Goal: Find specific fact: Find contact information

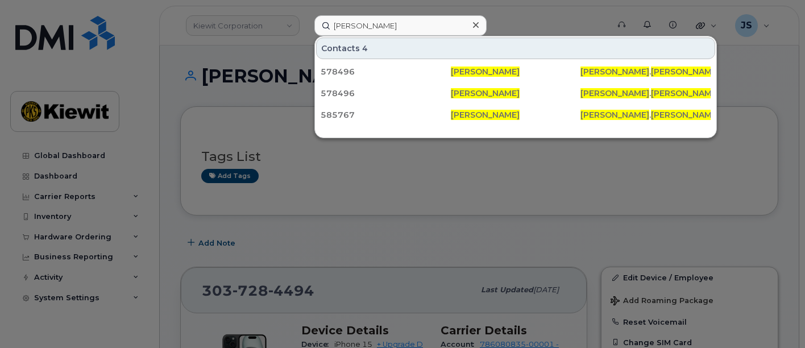
scroll to position [126, 0]
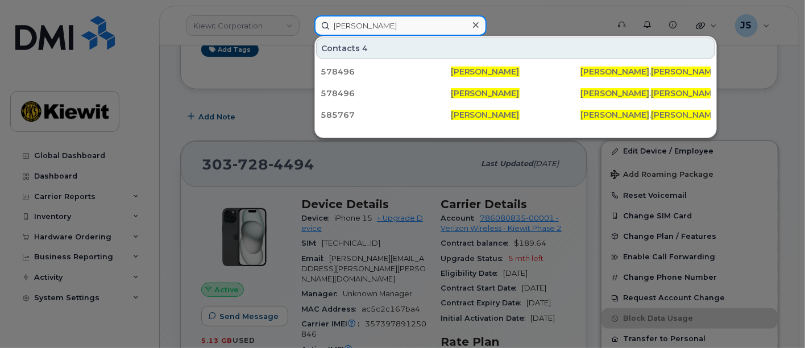
drag, startPoint x: 427, startPoint y: 22, endPoint x: 333, endPoint y: 23, distance: 93.8
click at [333, 23] on input "Alexander Wright" at bounding box center [400, 25] width 172 height 20
paste input "267110"
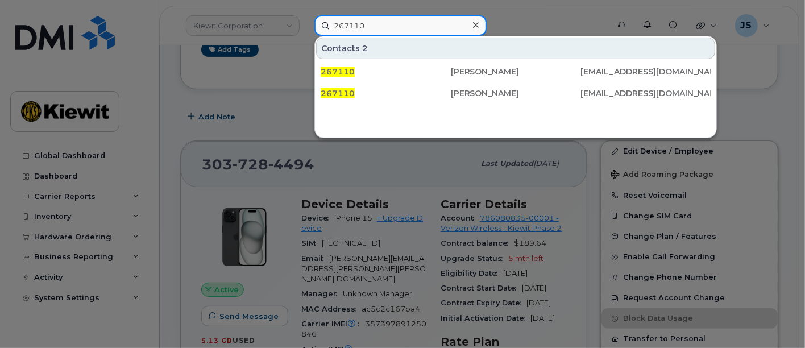
type input "267110"
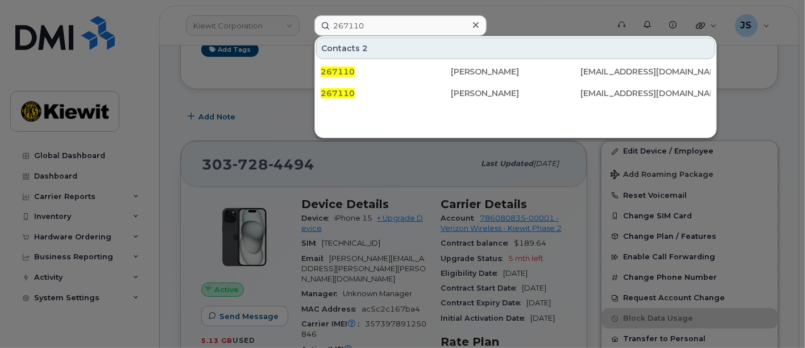
click at [473, 28] on icon at bounding box center [476, 24] width 6 height 9
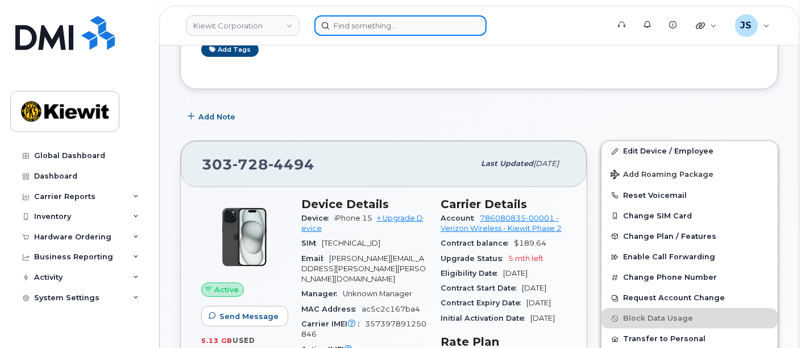
click at [336, 18] on input at bounding box center [400, 25] width 172 height 20
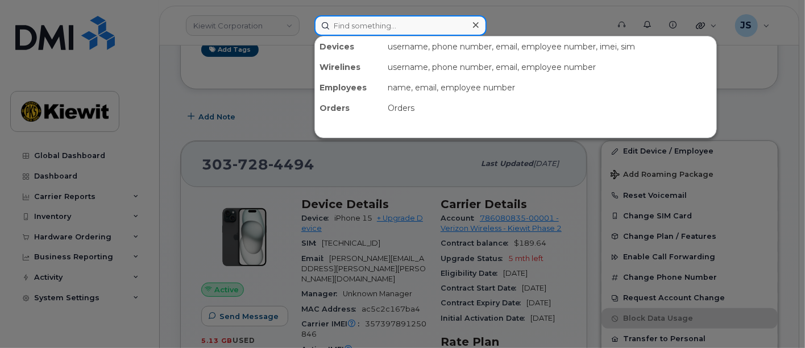
paste input "Randall Russler"
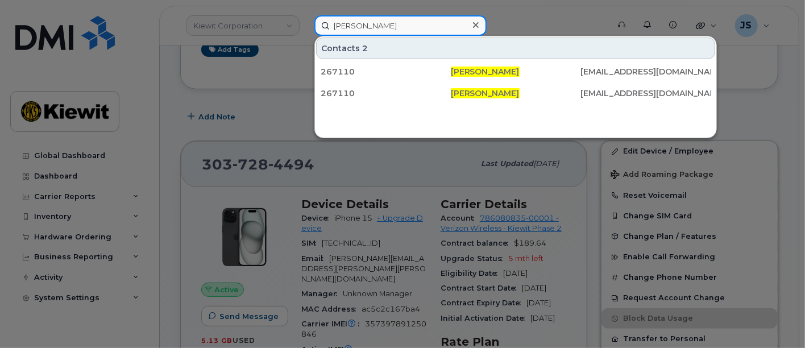
type input "Randall Russler"
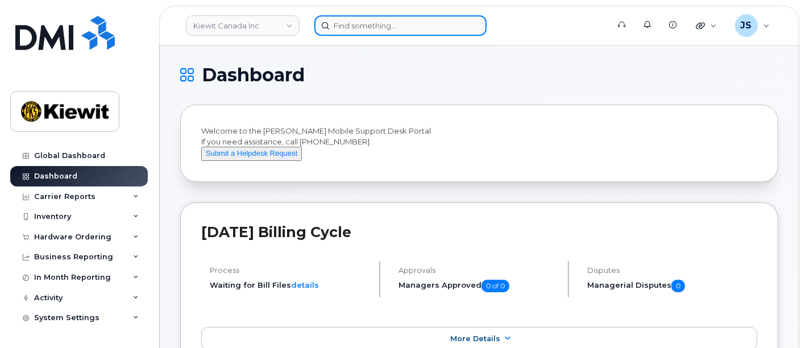
click at [364, 34] on input at bounding box center [400, 25] width 172 height 20
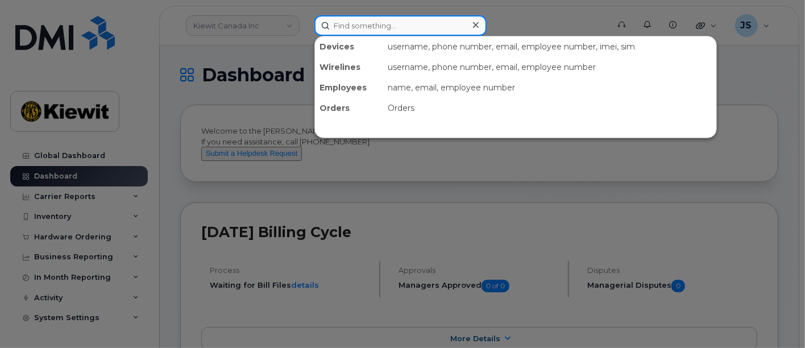
paste input "Don Morsaw"
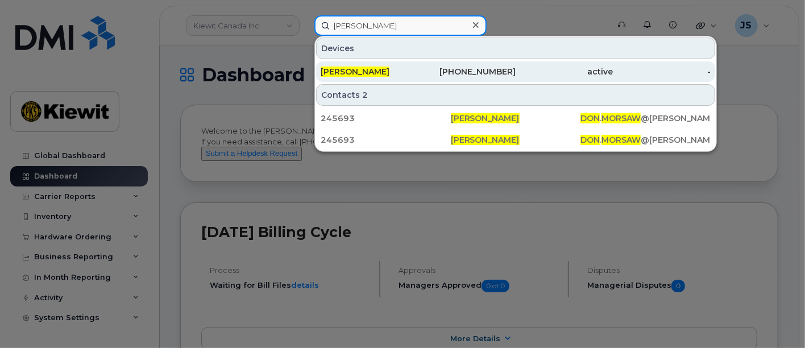
type input "[PERSON_NAME]"
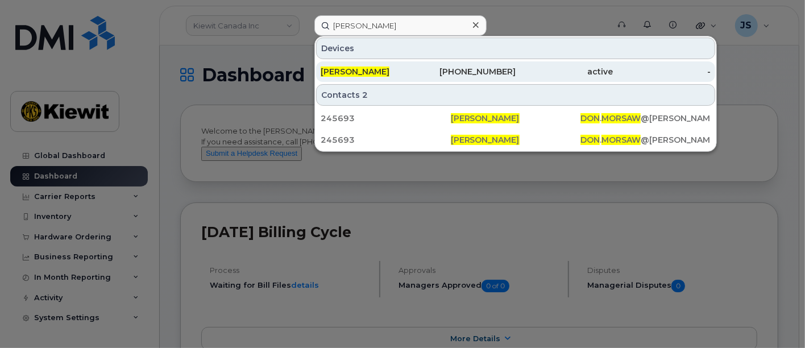
click at [389, 74] on div "[PERSON_NAME]" at bounding box center [370, 71] width 98 height 11
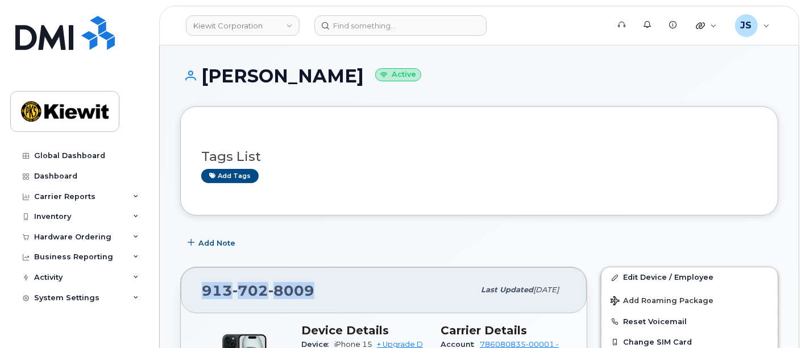
drag, startPoint x: 320, startPoint y: 293, endPoint x: 196, endPoint y: 294, distance: 123.9
click at [196, 294] on div "913 702 8009 Last updated Sep 06, 2025" at bounding box center [384, 289] width 406 height 45
copy span "913 702 8009"
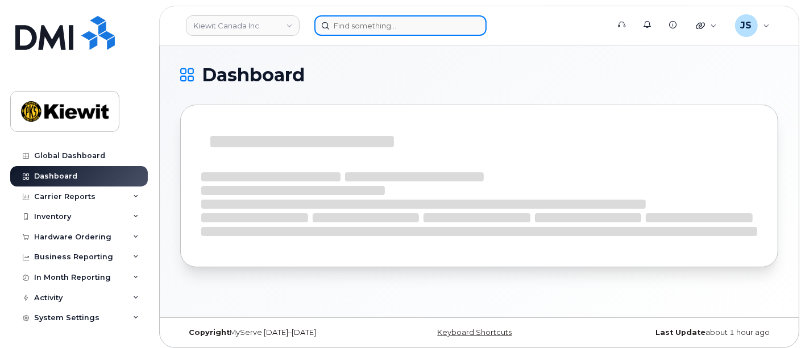
click at [418, 17] on input at bounding box center [400, 25] width 172 height 20
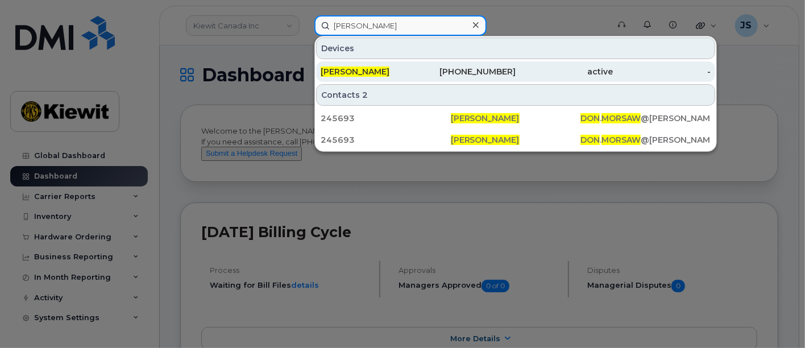
type input "don morsaw"
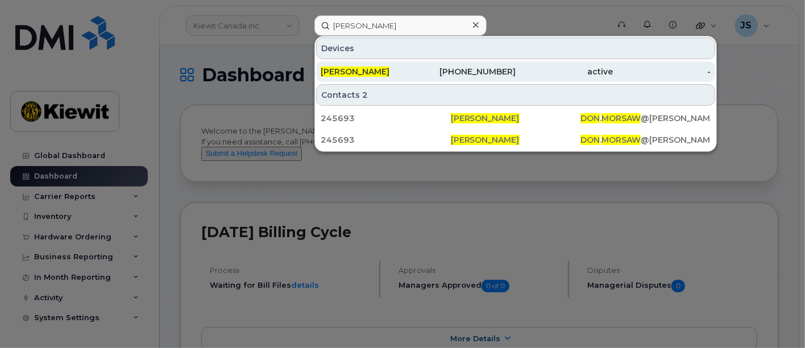
click at [429, 78] on div "913-702-8009" at bounding box center [467, 71] width 98 height 20
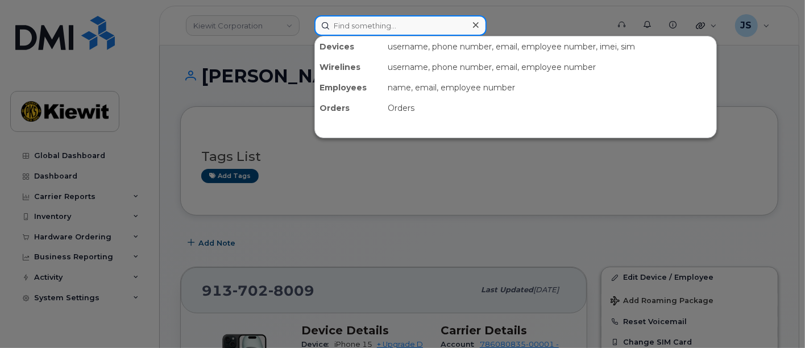
click at [378, 28] on input at bounding box center [400, 25] width 172 height 20
paste input "[PERSON_NAME]"
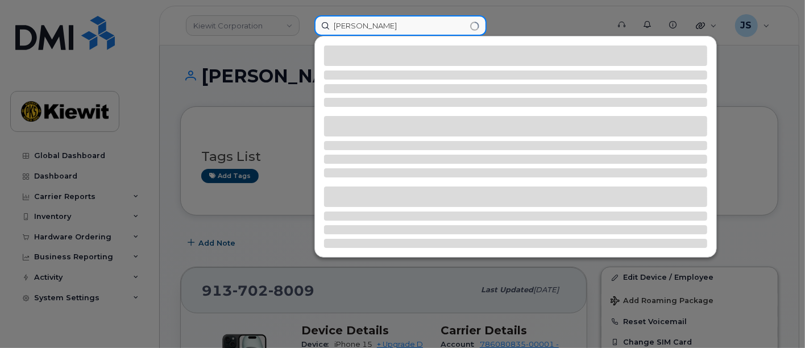
type input "[PERSON_NAME]"
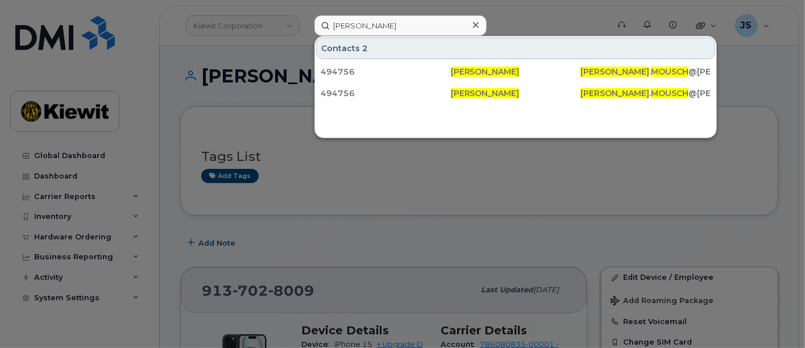
click at [474, 24] on icon at bounding box center [476, 25] width 6 height 6
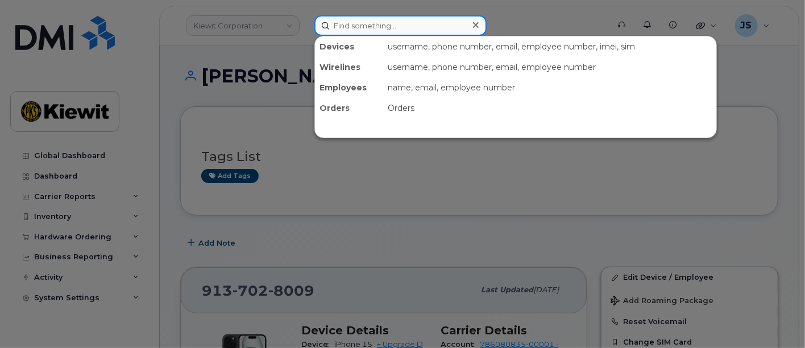
click at [368, 24] on input at bounding box center [400, 25] width 172 height 20
paste input "494756"
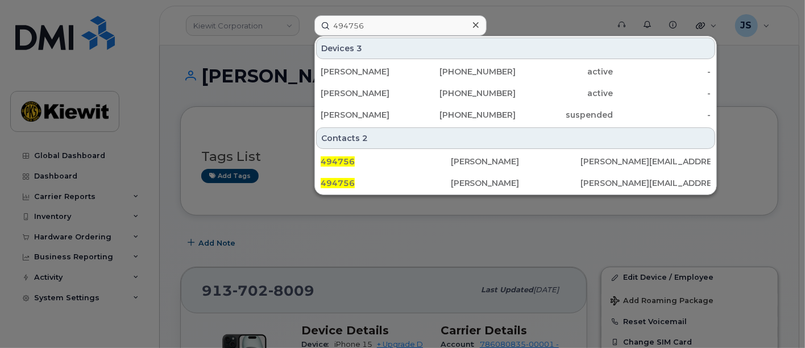
click at [298, 28] on div at bounding box center [402, 174] width 805 height 348
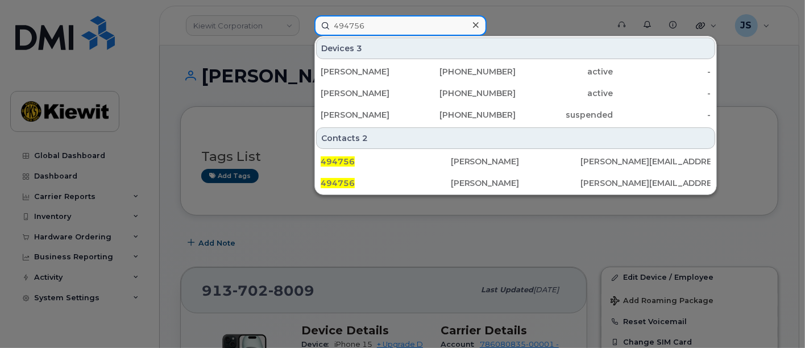
drag, startPoint x: 368, startPoint y: 22, endPoint x: 314, endPoint y: 14, distance: 54.5
click at [305, 15] on div "494756 Devices 3 KEITH DURHAM 404-969-7090 active - WILLIAM WEBB 570-687-0117 a…" at bounding box center [457, 25] width 305 height 20
paste input "240-321-6604"
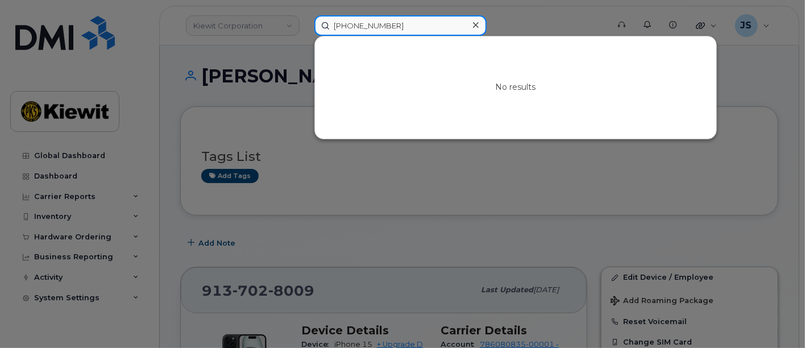
drag, startPoint x: 396, startPoint y: 31, endPoint x: 301, endPoint y: 21, distance: 95.5
click at [305, 21] on div "240-321-6604 No results" at bounding box center [457, 25] width 305 height 20
paste input "[PHONE_NUMBER]"
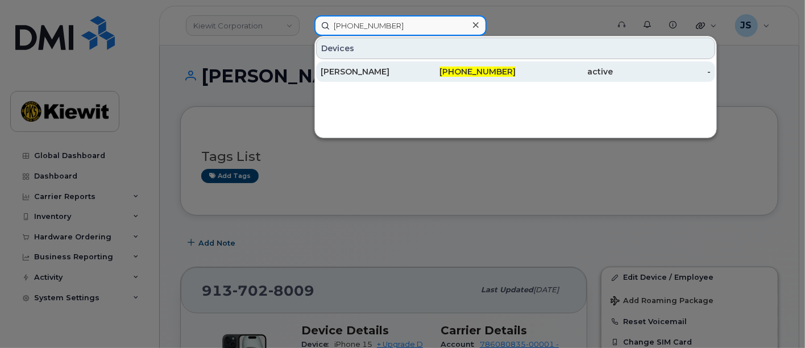
type input "[PHONE_NUMBER]"
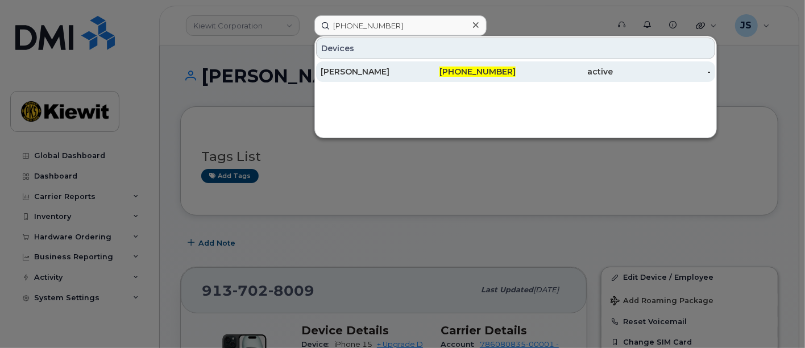
click at [341, 73] on div "[PERSON_NAME]" at bounding box center [370, 71] width 98 height 11
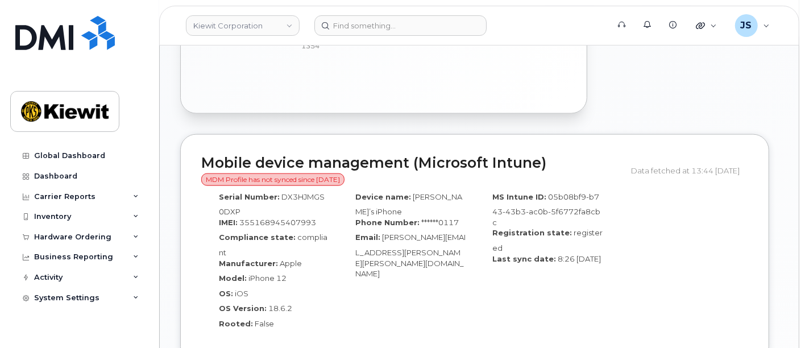
scroll to position [379, 0]
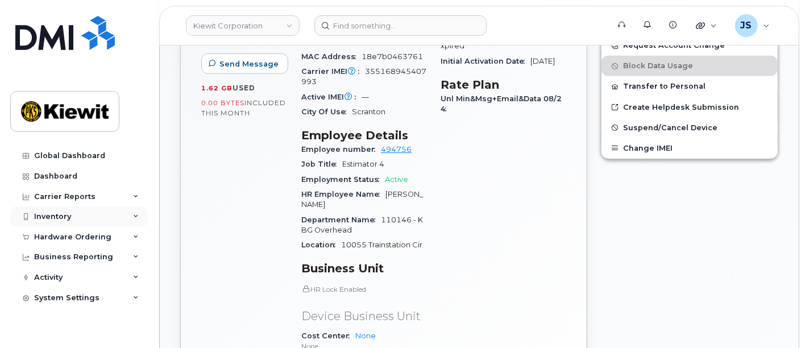
click at [120, 211] on div "Inventory" at bounding box center [79, 216] width 138 height 20
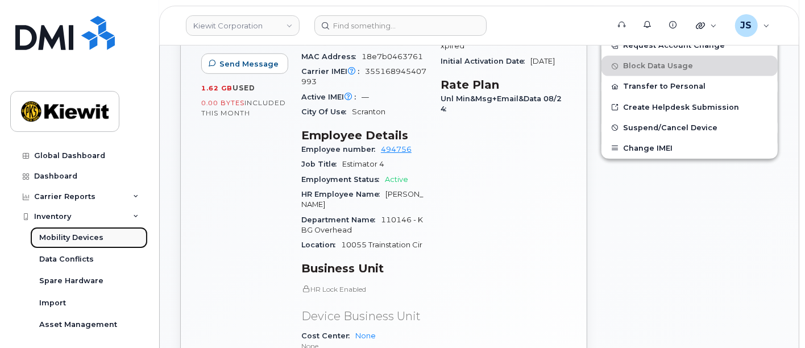
click at [88, 241] on div "Mobility Devices" at bounding box center [71, 237] width 64 height 10
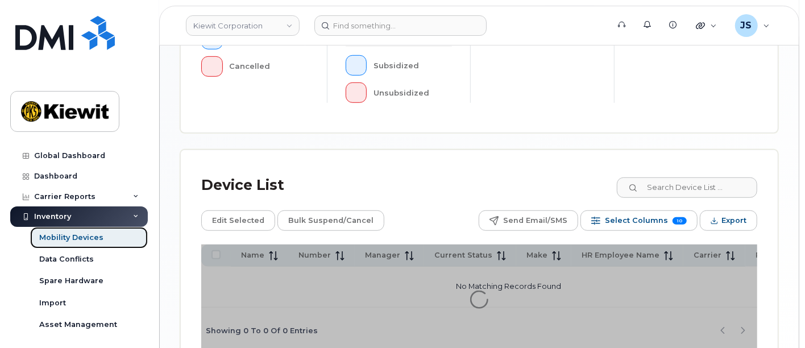
scroll to position [498, 0]
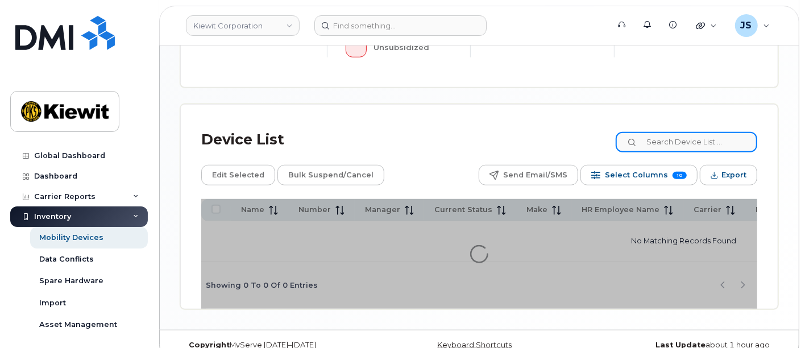
click at [691, 132] on input at bounding box center [687, 142] width 142 height 20
paste input "[PERSON_NAME]"
type input "[PERSON_NAME]"
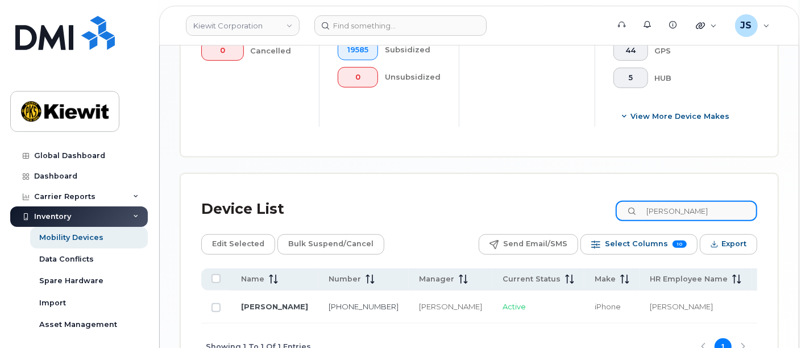
scroll to position [527, 0]
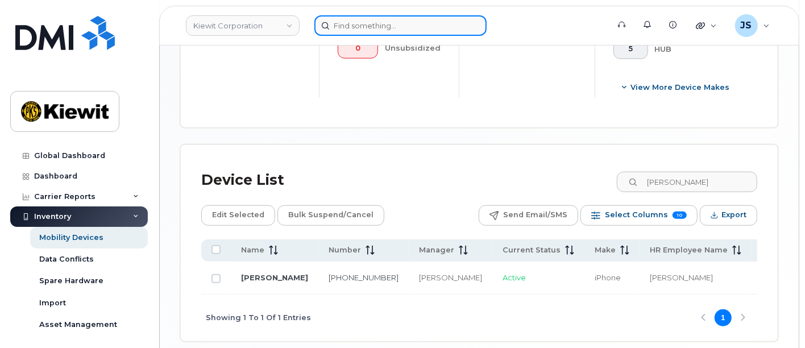
click at [419, 29] on input at bounding box center [400, 25] width 172 height 20
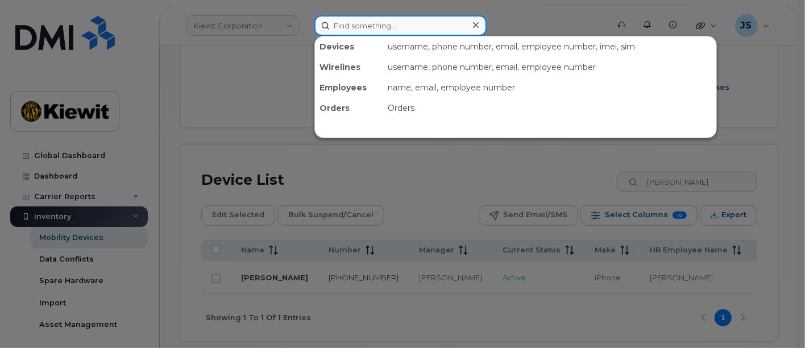
paste input "574198"
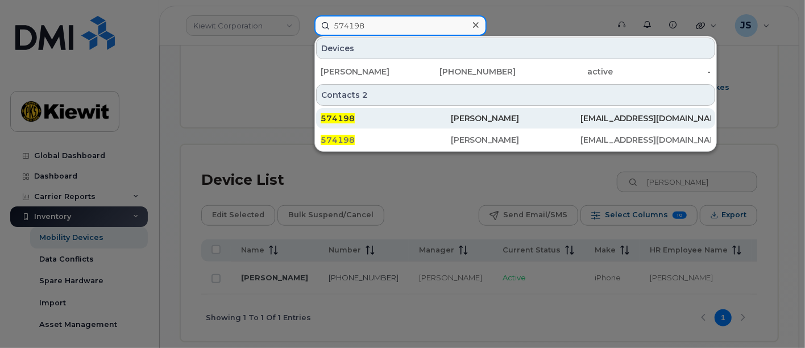
type input "574198"
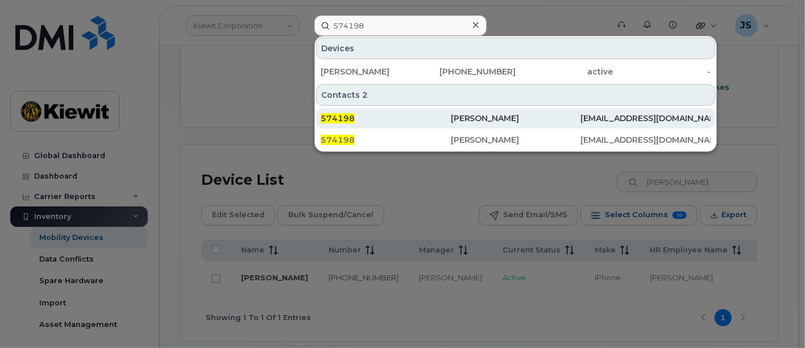
click at [408, 108] on link "574198 Parisa Valizadeh PARISA.VALIZADEH@MASSELEC.COM" at bounding box center [515, 118] width 399 height 20
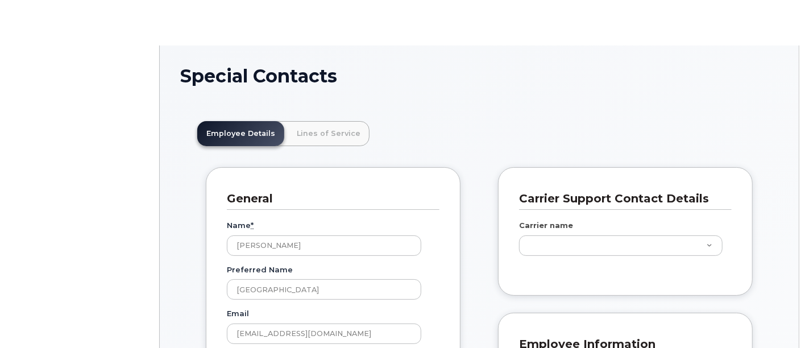
scroll to position [34, 0]
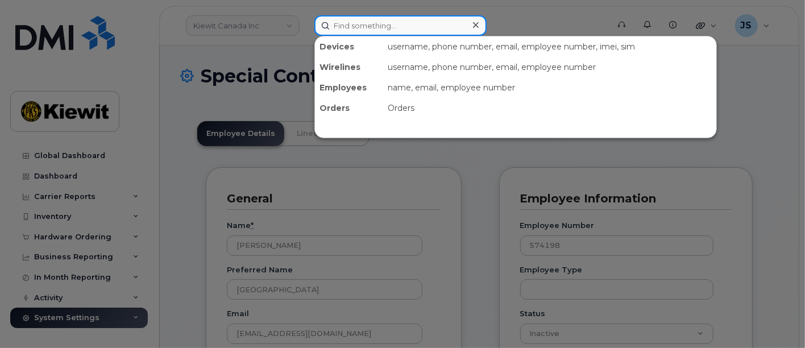
click at [402, 29] on input at bounding box center [400, 25] width 172 height 20
paste input "[PERSON_NAME]"
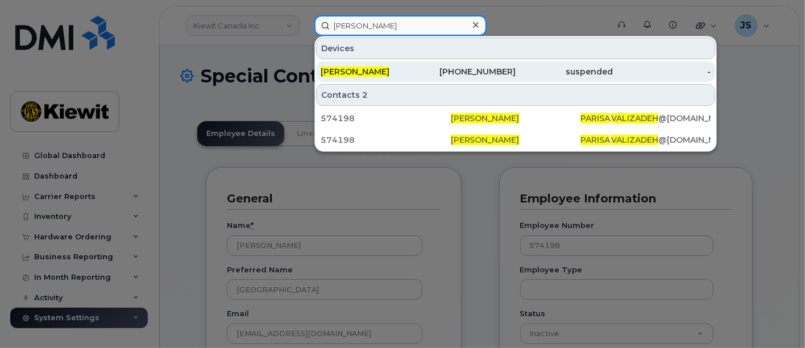
type input "[PERSON_NAME]"
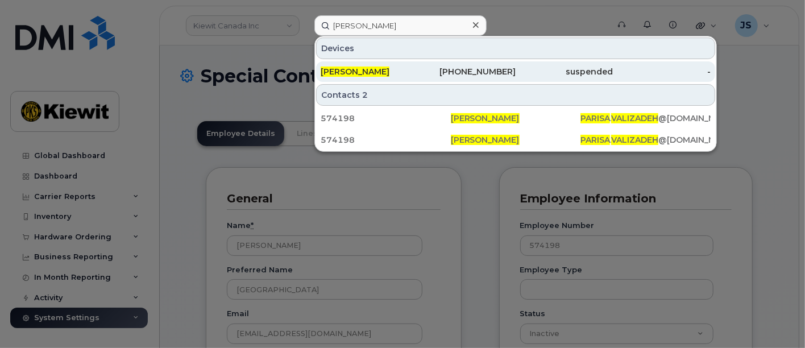
click at [406, 75] on div "[PERSON_NAME]" at bounding box center [370, 71] width 98 height 11
